Goal: Task Accomplishment & Management: Manage account settings

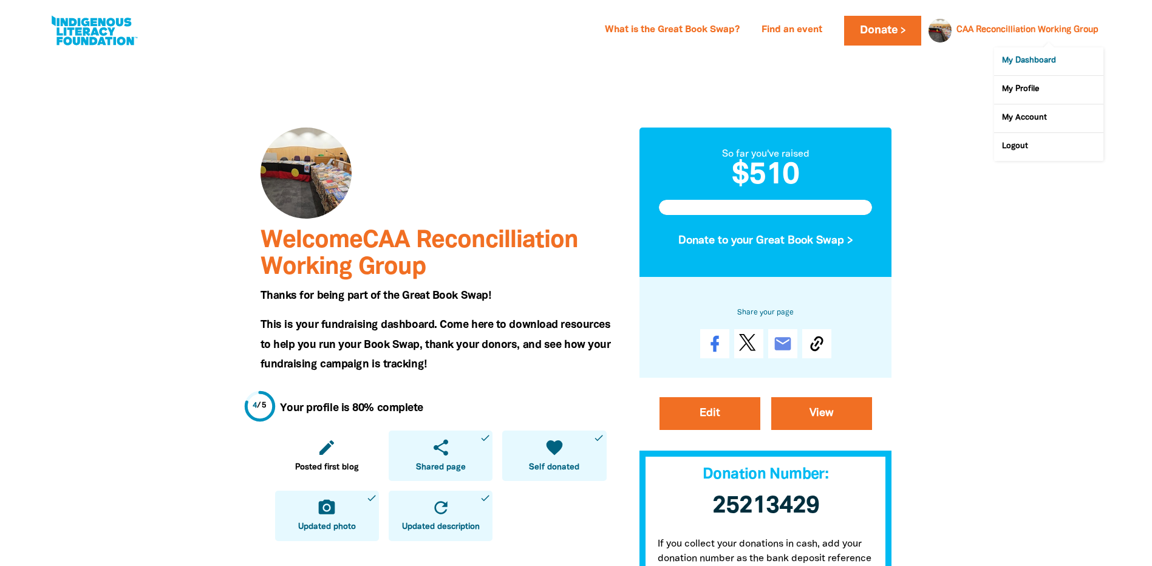
click at [1035, 58] on link "My Dashboard" at bounding box center [1048, 61] width 109 height 28
click at [1017, 86] on link "My Profile" at bounding box center [1048, 90] width 109 height 28
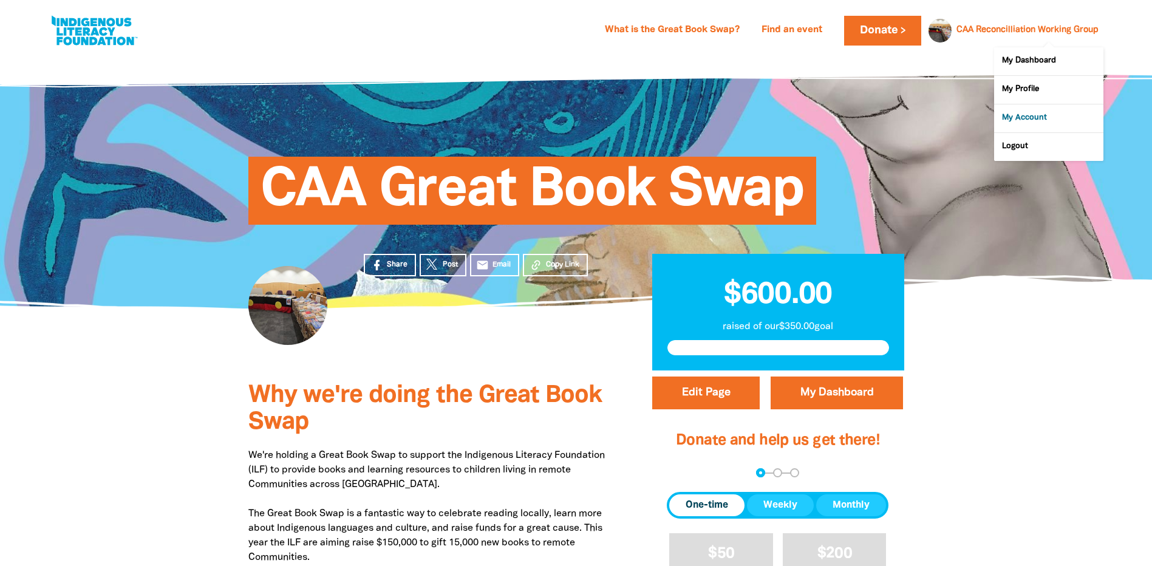
click at [1023, 118] on link "My Account" at bounding box center [1048, 118] width 109 height 28
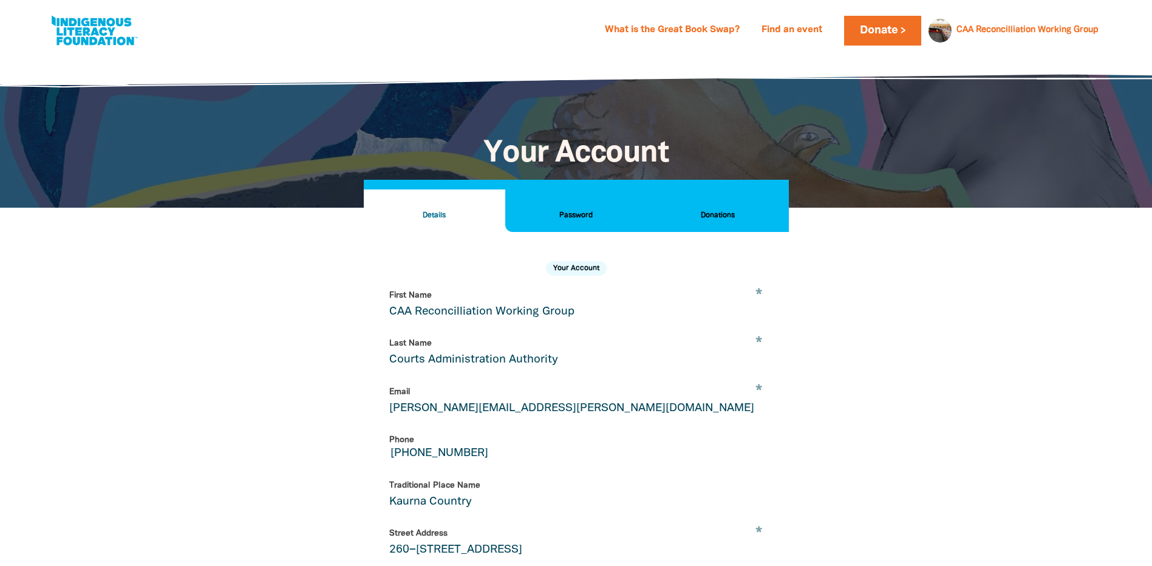
select select "AU"
click at [722, 207] on button "Donations" at bounding box center [717, 210] width 141 height 42
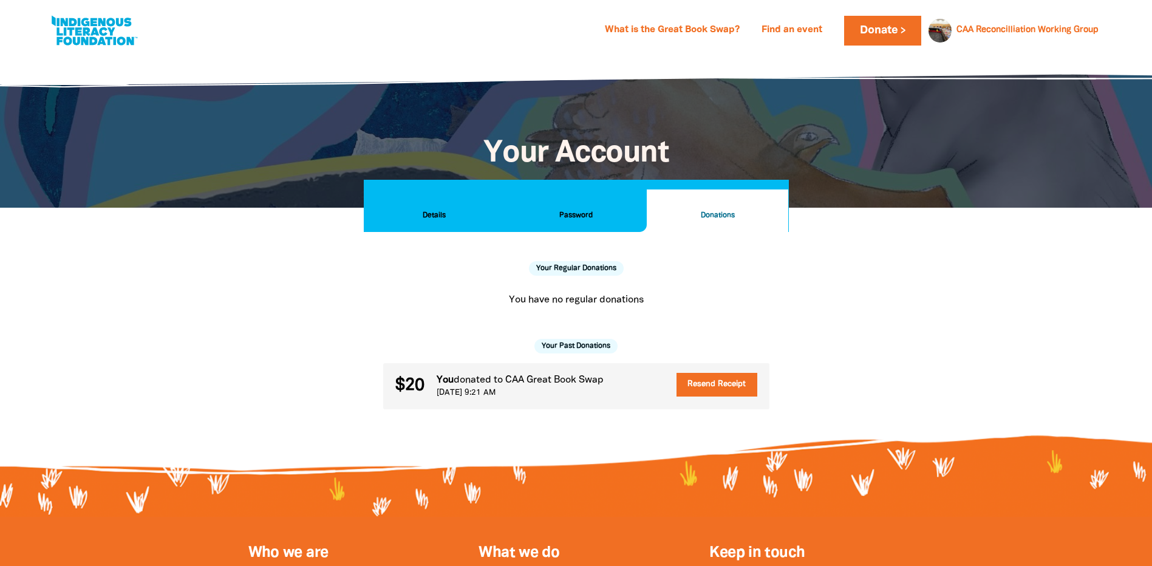
click at [435, 203] on button "Details" at bounding box center [434, 210] width 141 height 42
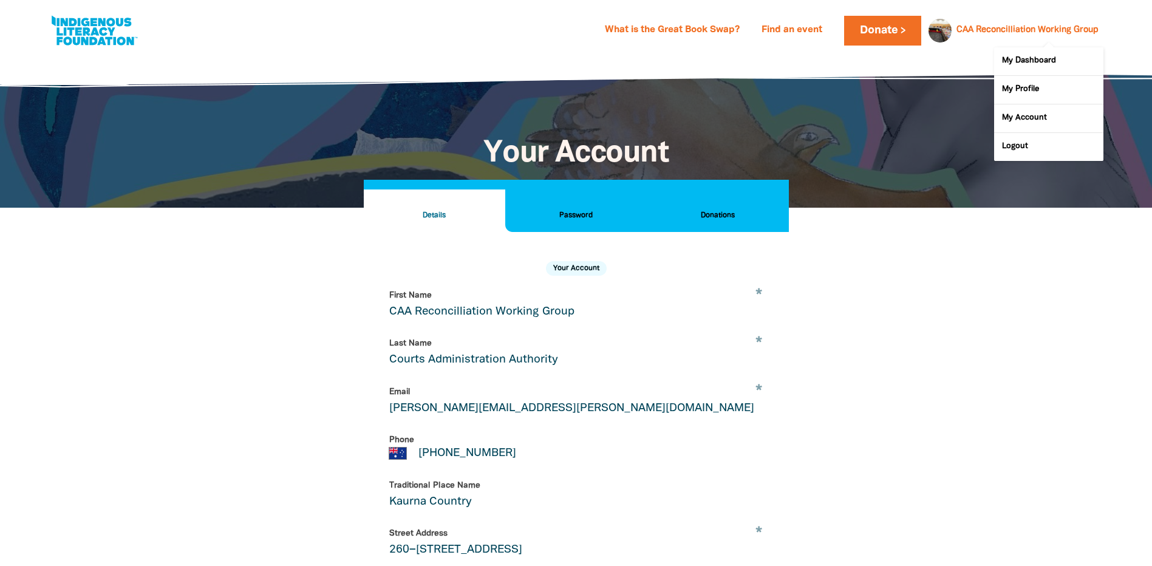
click at [986, 31] on link "CAA Reconcilliation Working Group" at bounding box center [1027, 30] width 142 height 8
click at [1024, 91] on link "My Profile" at bounding box center [1048, 90] width 109 height 28
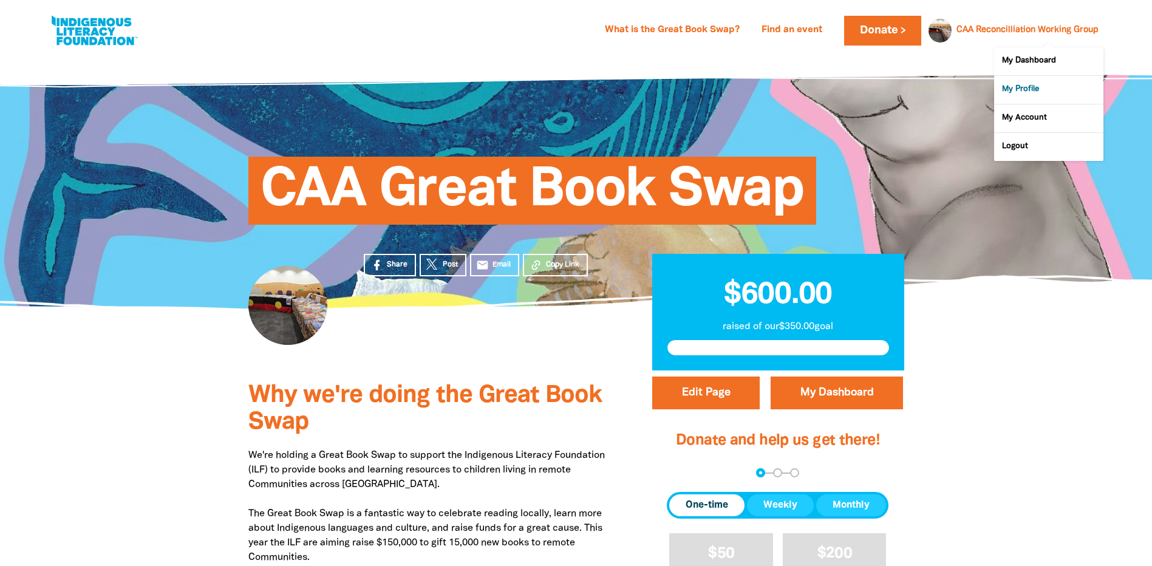
click at [1019, 86] on link "My Profile" at bounding box center [1048, 90] width 109 height 28
click at [1014, 87] on link "My Profile" at bounding box center [1048, 90] width 109 height 28
click at [1026, 59] on link "My Dashboard" at bounding box center [1048, 61] width 109 height 28
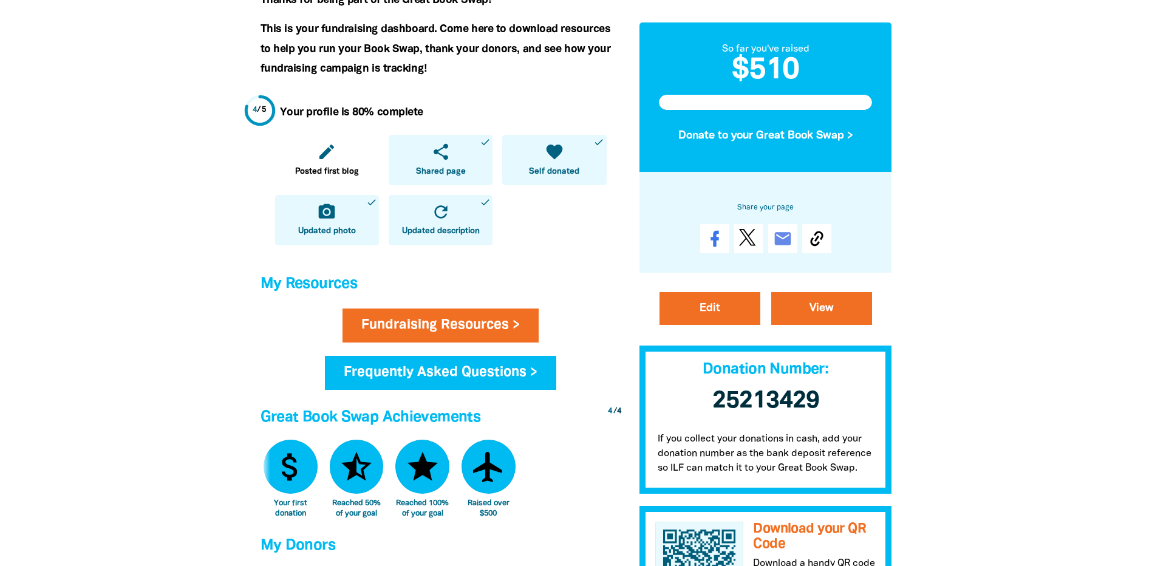
scroll to position [304, 0]
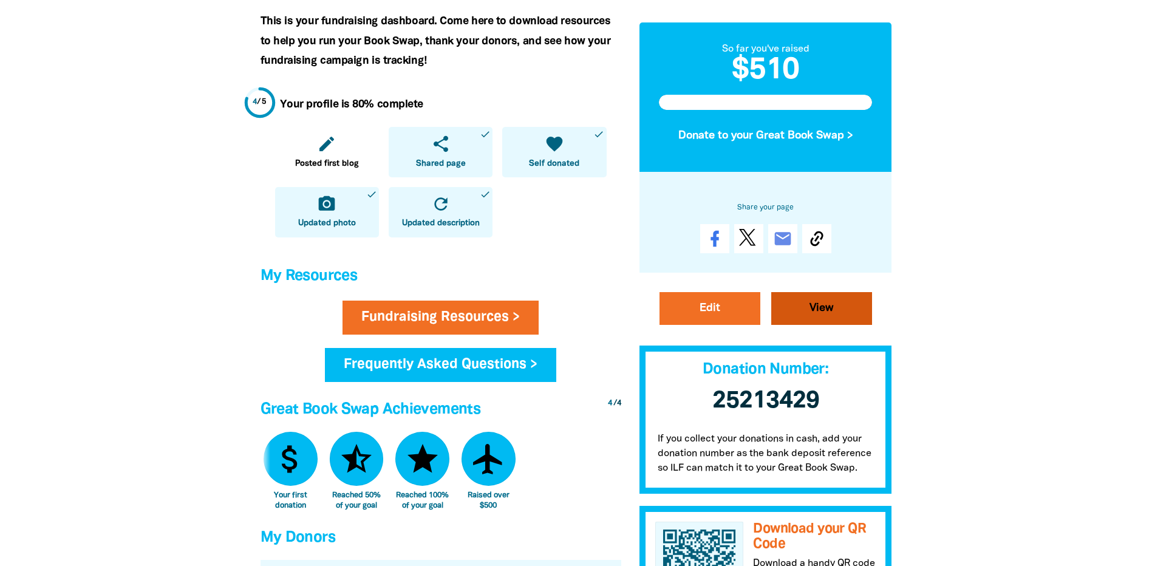
click at [823, 305] on link "View" at bounding box center [821, 308] width 101 height 33
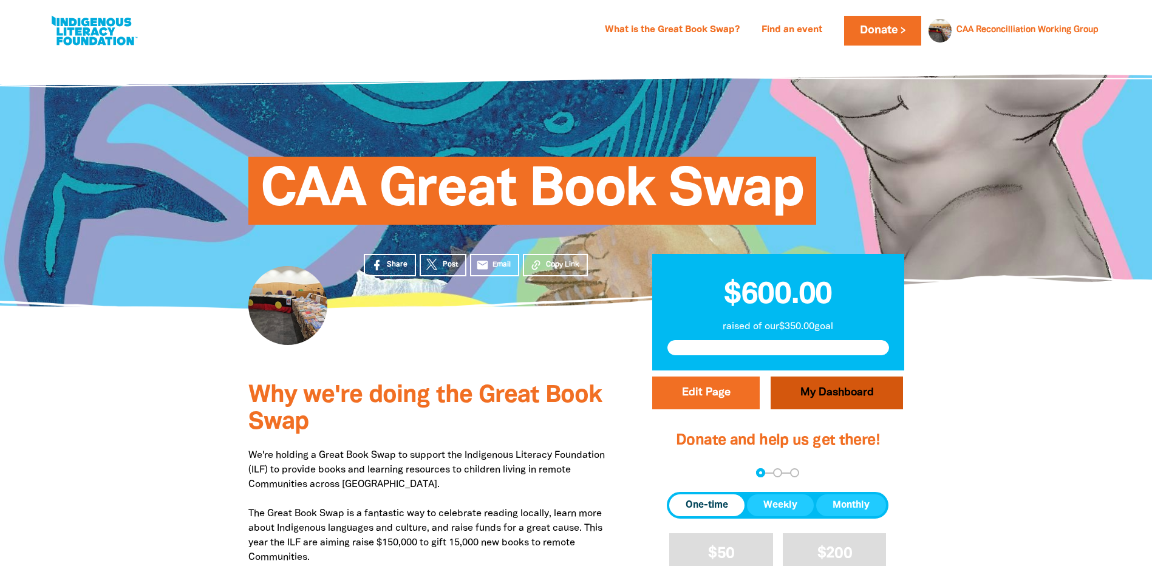
click at [859, 403] on link "My Dashboard" at bounding box center [836, 392] width 132 height 33
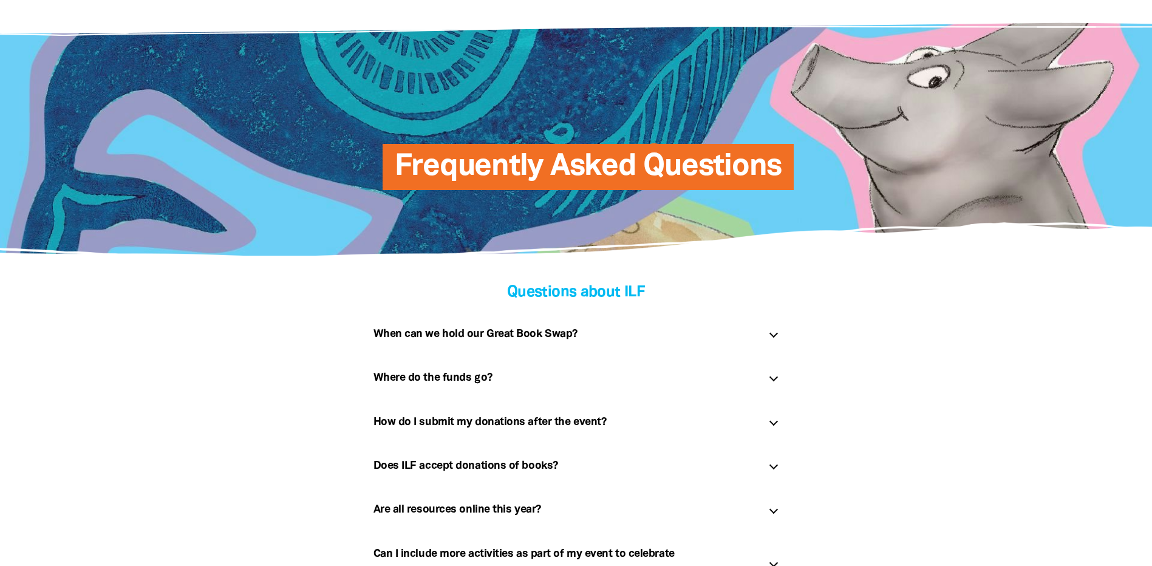
scroll to position [121, 0]
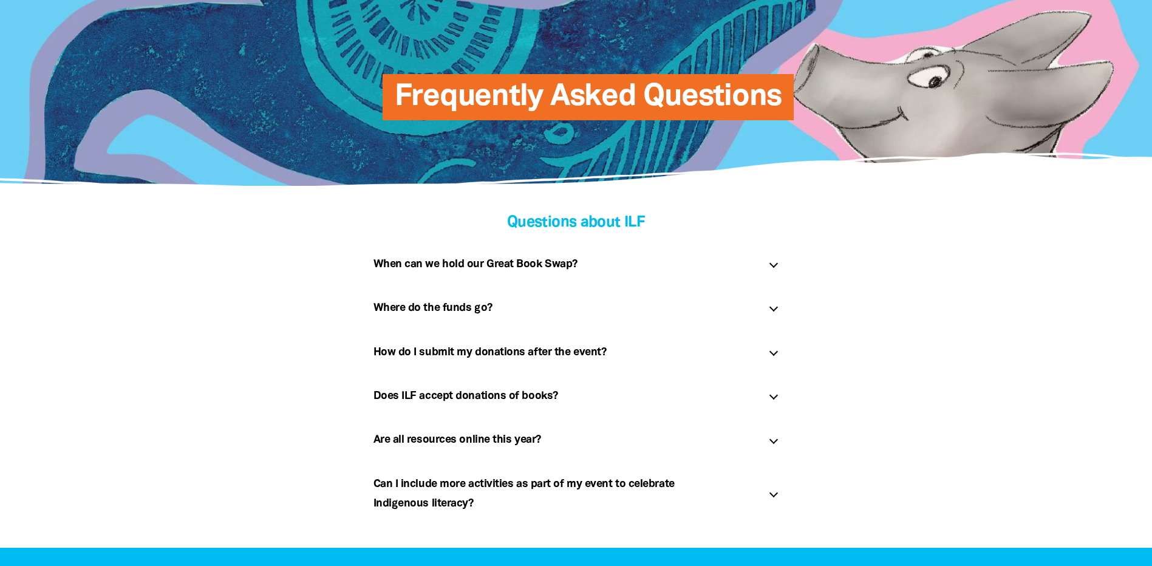
click at [774, 393] on div at bounding box center [773, 395] width 8 height 8
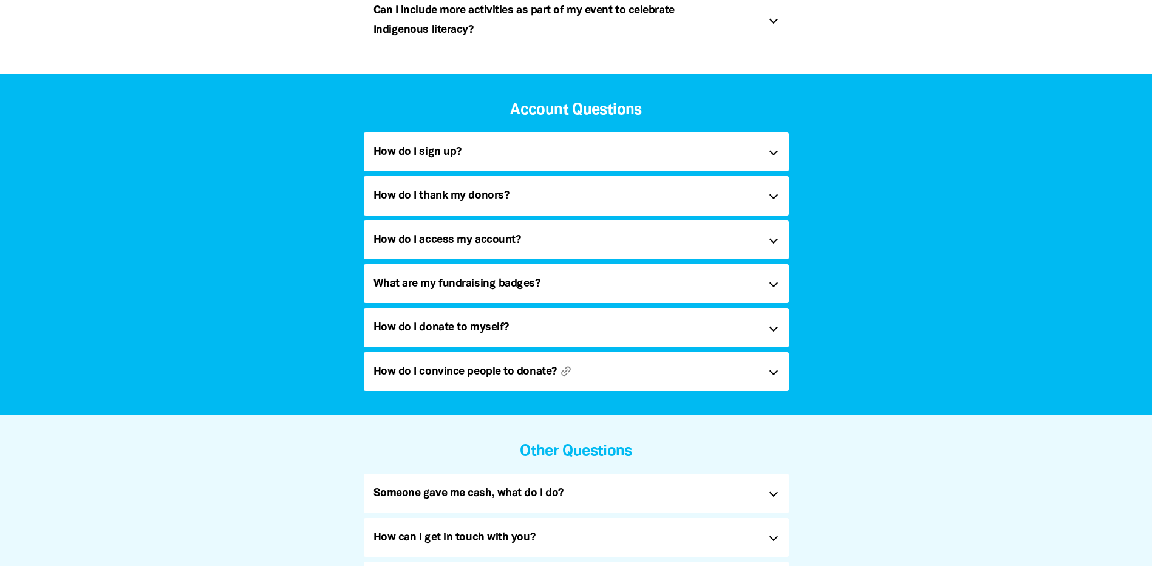
scroll to position [789, 0]
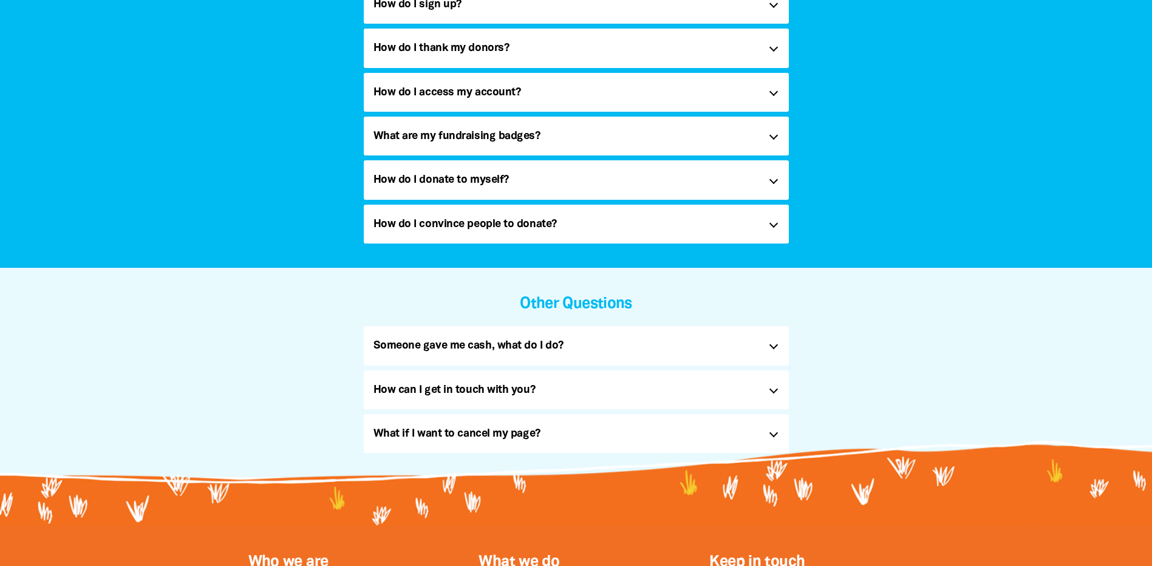
click at [772, 431] on div at bounding box center [773, 433] width 8 height 8
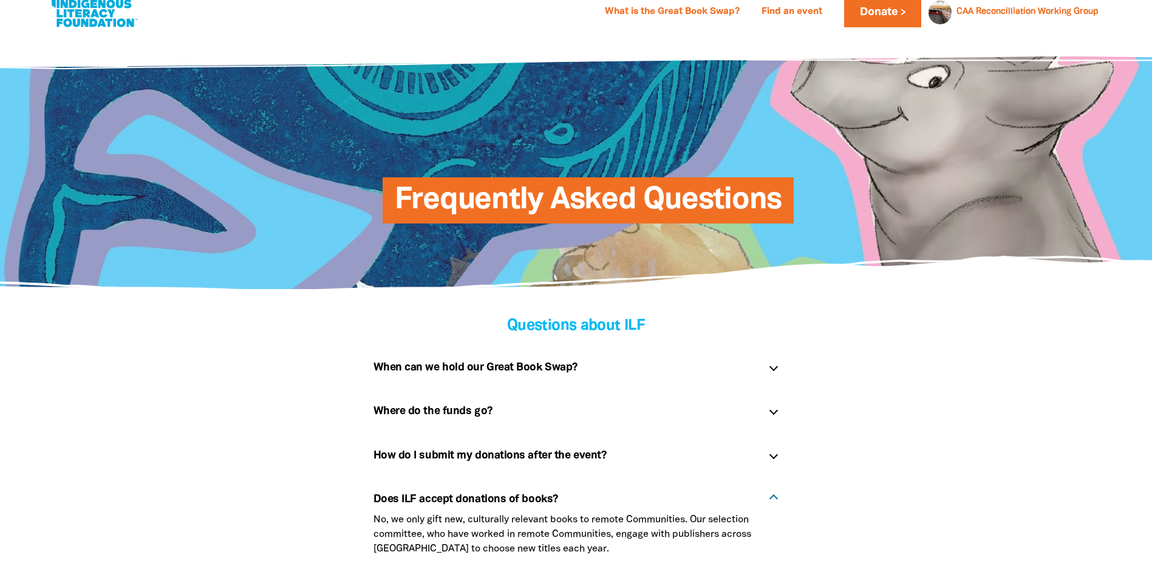
scroll to position [0, 0]
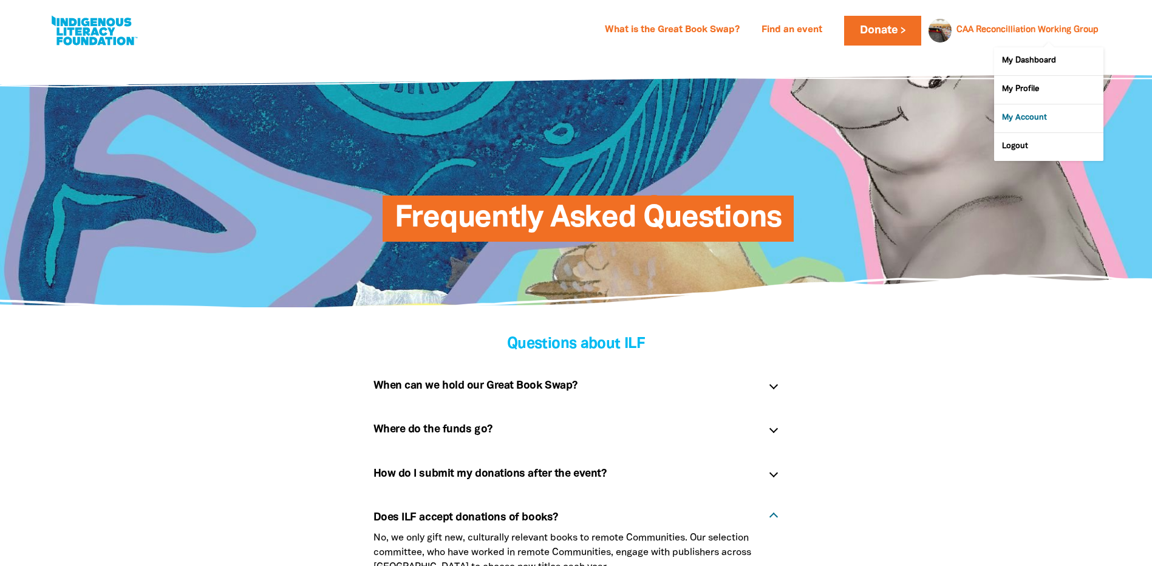
click at [1022, 117] on link "My Account" at bounding box center [1048, 118] width 109 height 28
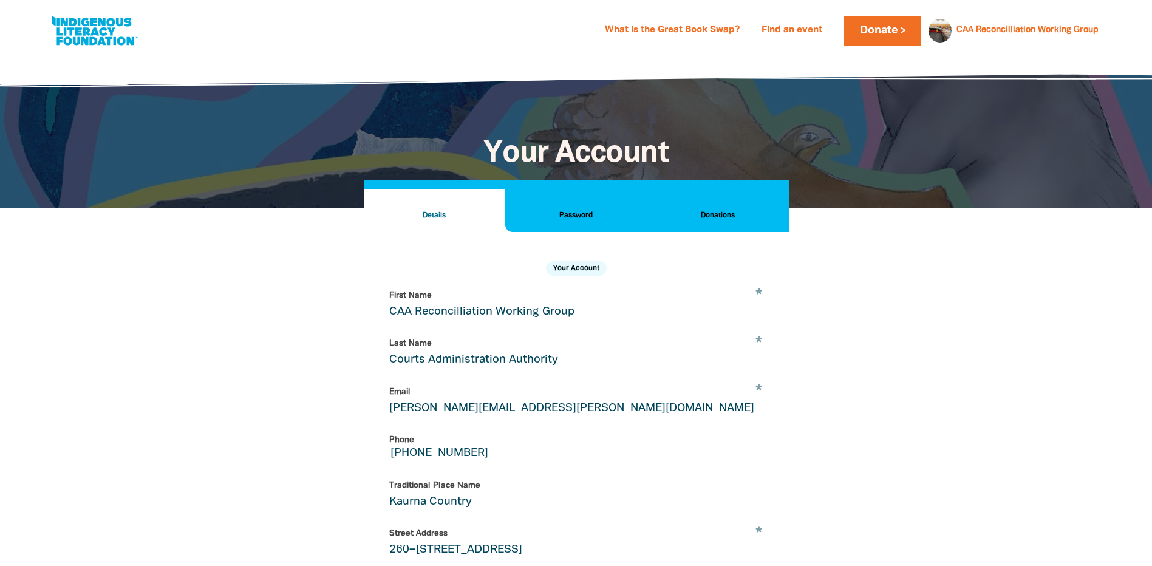
select select "AU"
drag, startPoint x: 570, startPoint y: 213, endPoint x: 673, endPoint y: 212, distance: 102.6
click at [572, 213] on h2 "Password" at bounding box center [576, 215] width 122 height 13
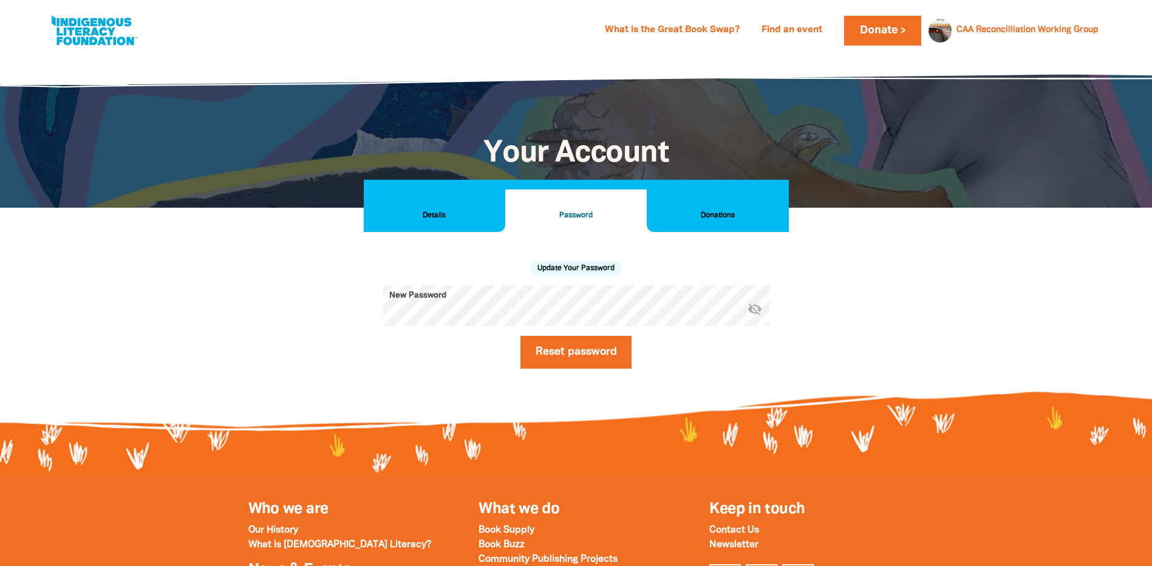
click at [720, 209] on h2 "Donations" at bounding box center [717, 215] width 122 height 13
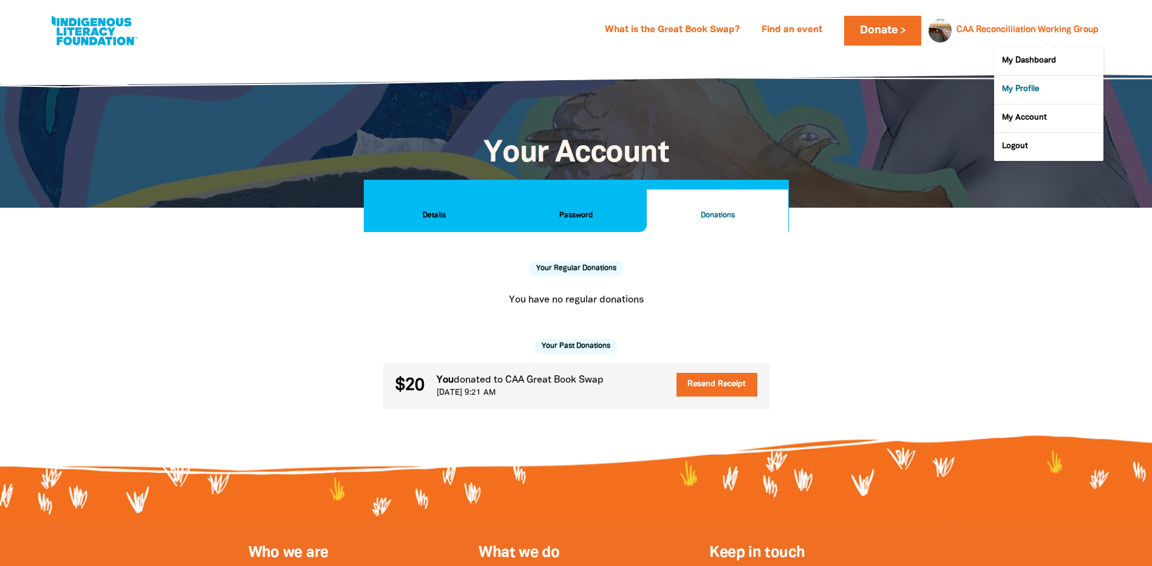
click at [1017, 90] on link "My Profile" at bounding box center [1048, 90] width 109 height 28
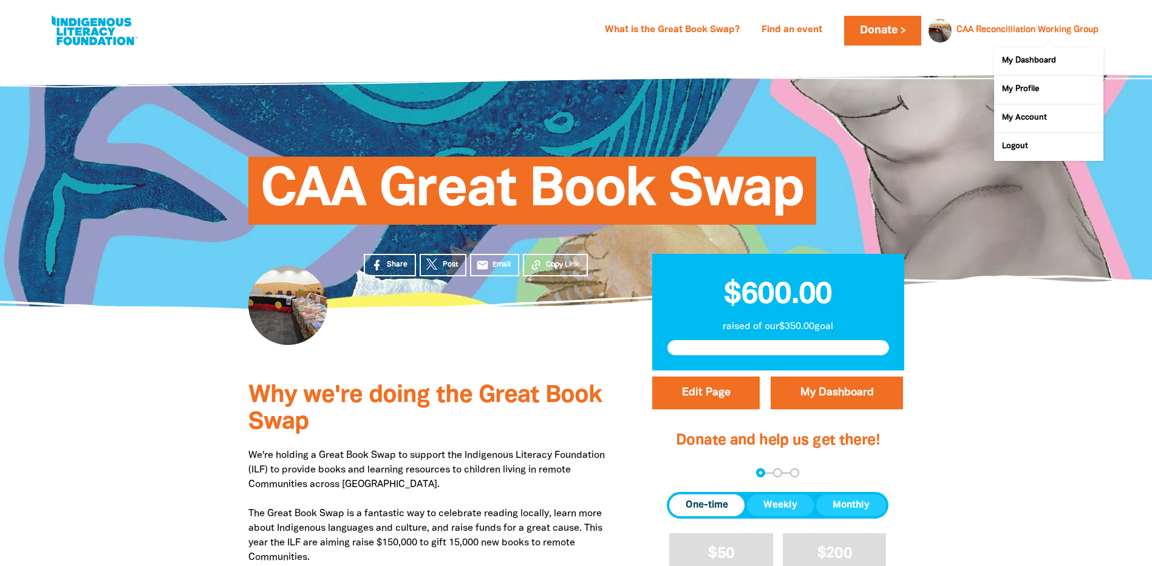
click at [999, 21] on div "CAA Reconcilliation Working Group CAA Reconcilliation Working Group My Dashboar…" at bounding box center [1015, 31] width 175 height 30
click at [1022, 62] on link "My Dashboard" at bounding box center [1048, 61] width 109 height 28
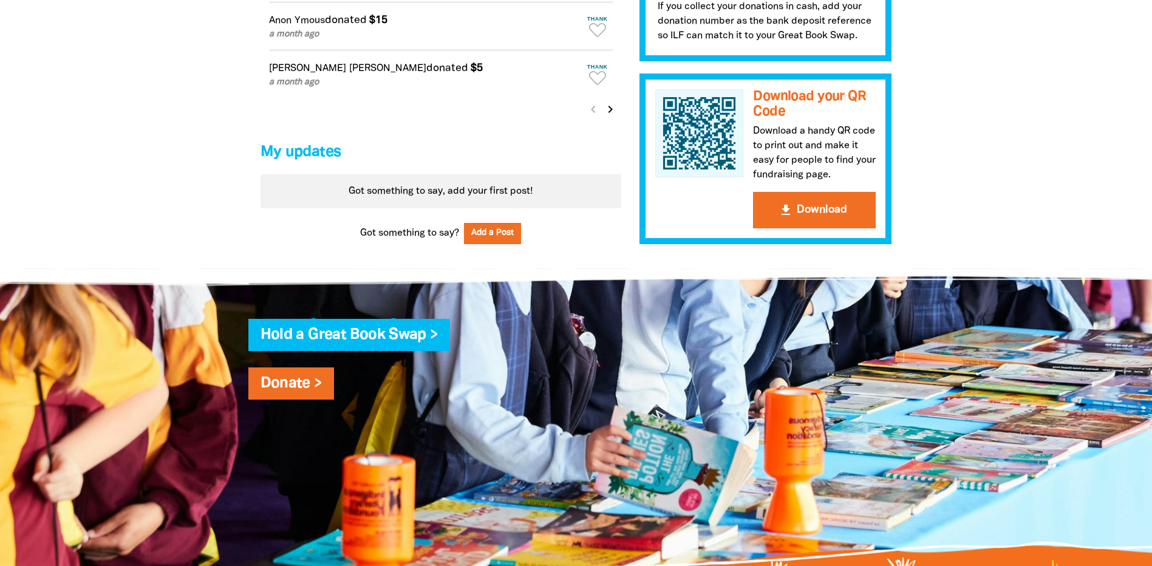
scroll to position [1214, 0]
